Goal: Task Accomplishment & Management: Manage account settings

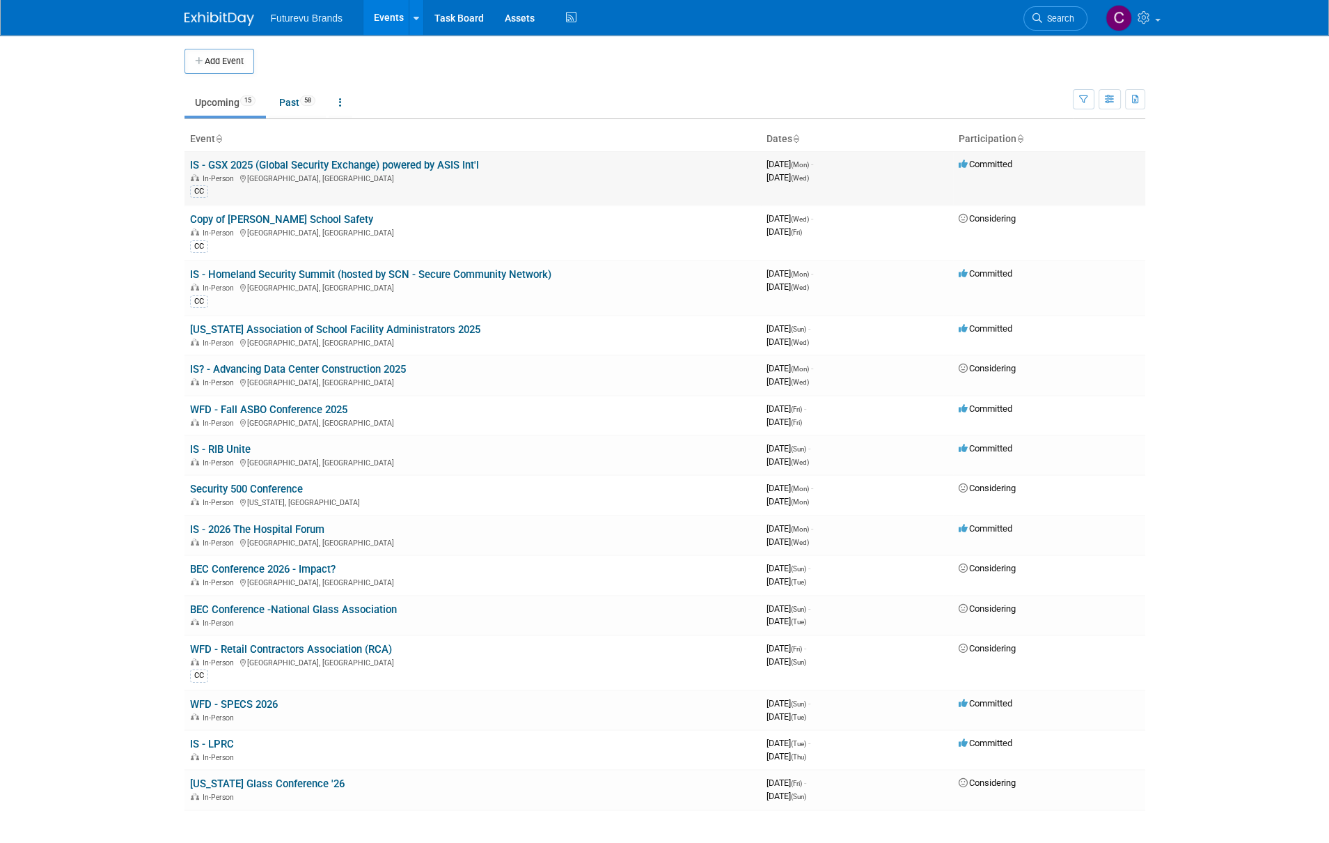
click at [419, 164] on link "IS - GSX 2025 (Global Security Exchange) powered by ASIS Int'l" at bounding box center [334, 165] width 289 height 13
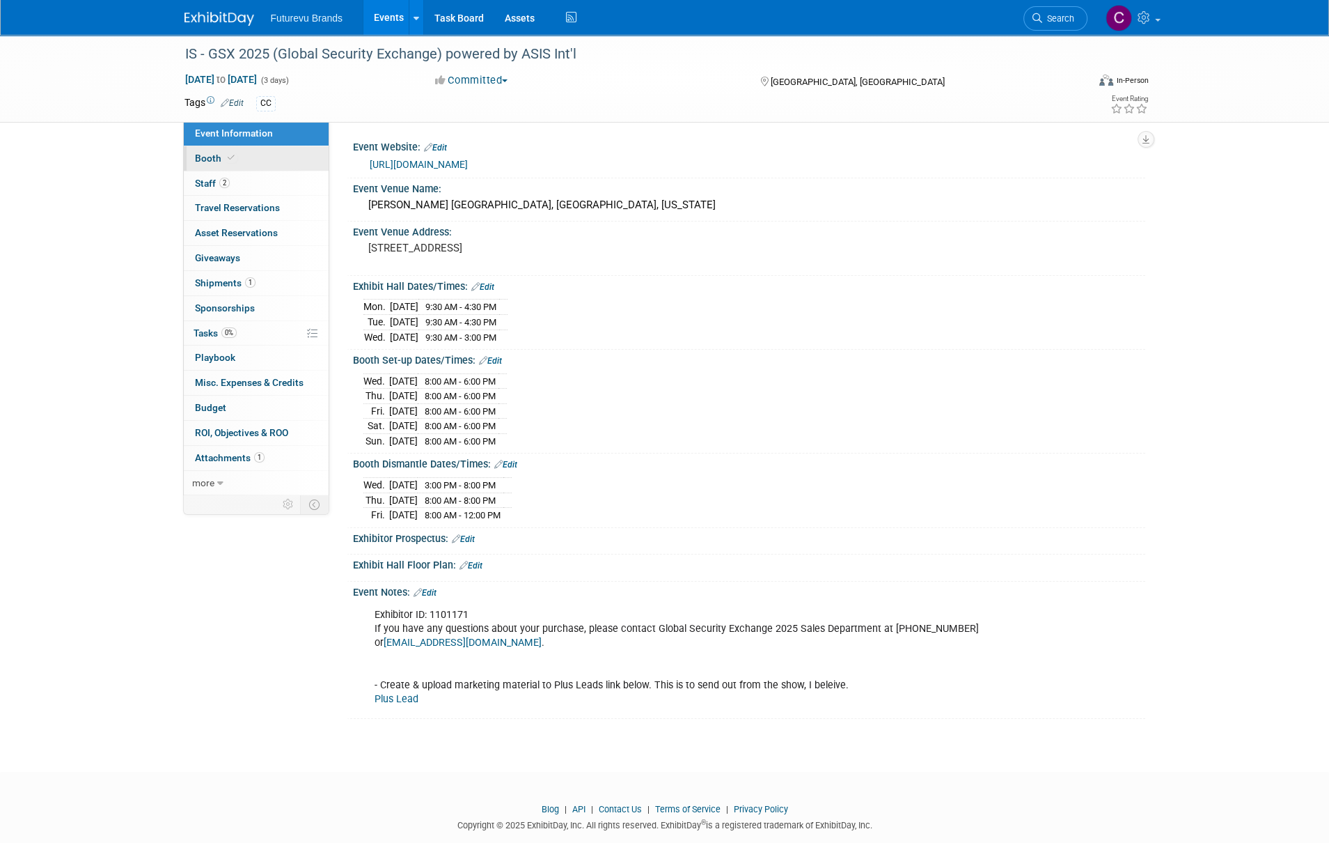
click at [209, 159] on span "Booth" at bounding box center [216, 158] width 42 height 11
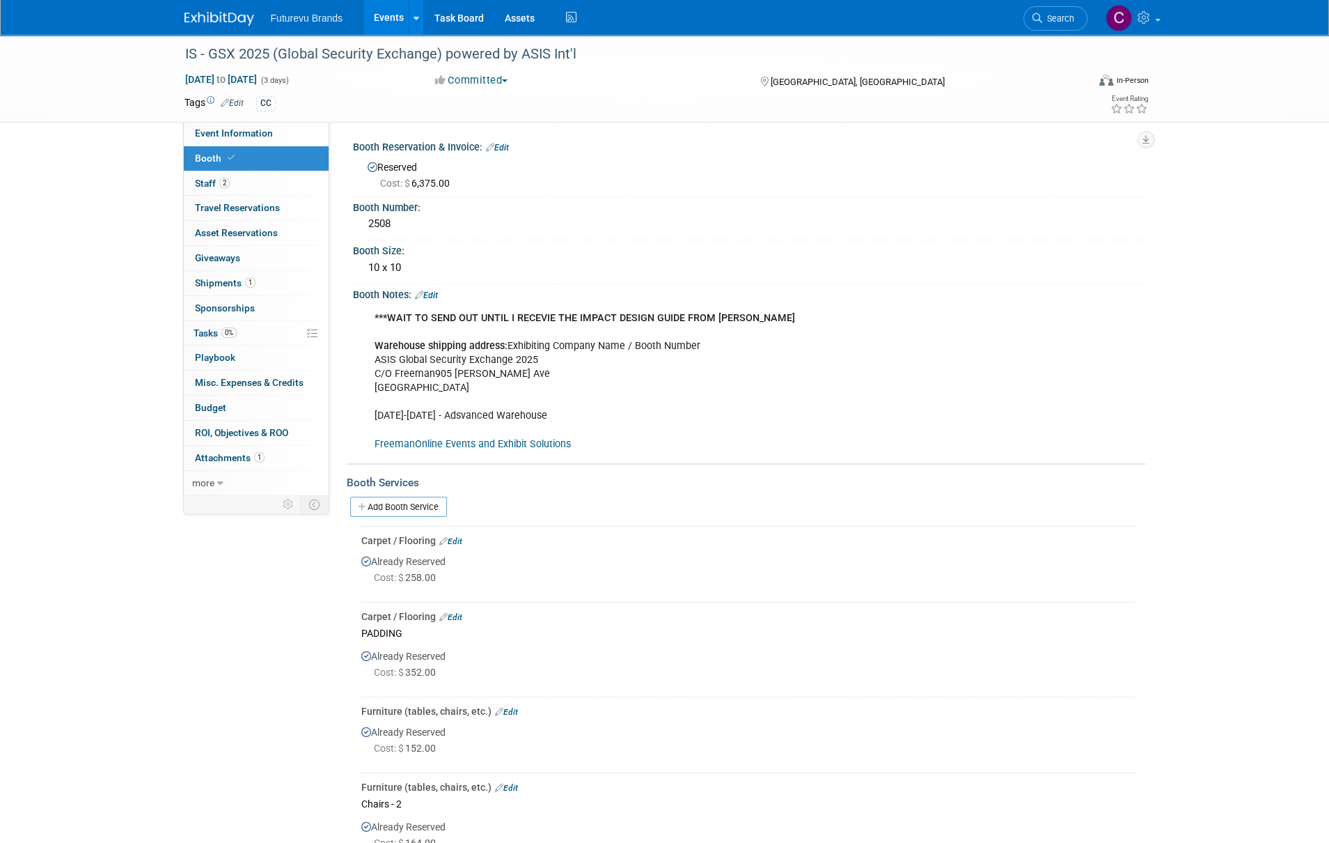
click at [471, 442] on link "FreemanOnline Events and Exhibit Solutions" at bounding box center [473, 444] width 196 height 12
click at [431, 211] on div "Booth Number:" at bounding box center [749, 205] width 792 height 17
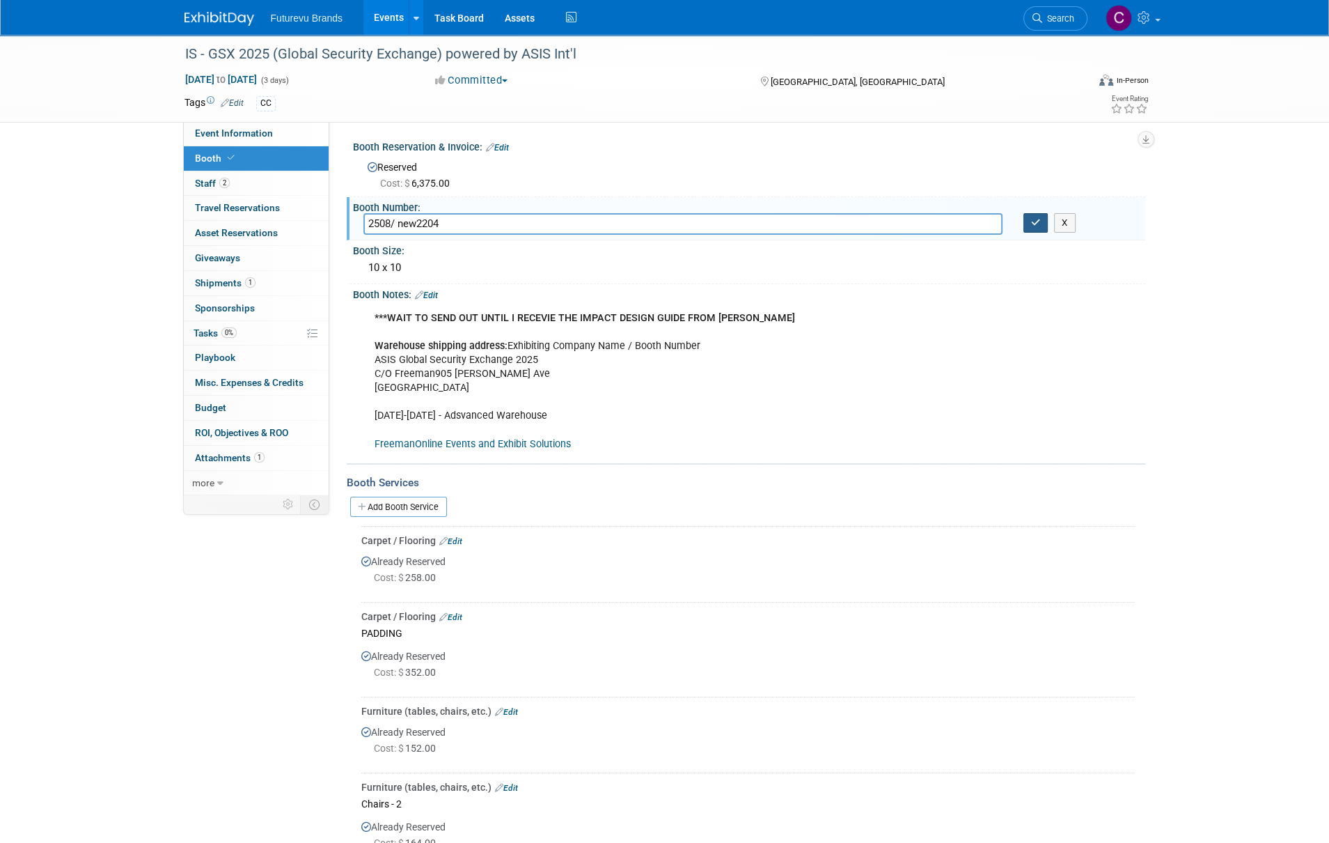
type input "2508/ new2204"
click at [1039, 229] on button "button" at bounding box center [1036, 222] width 25 height 19
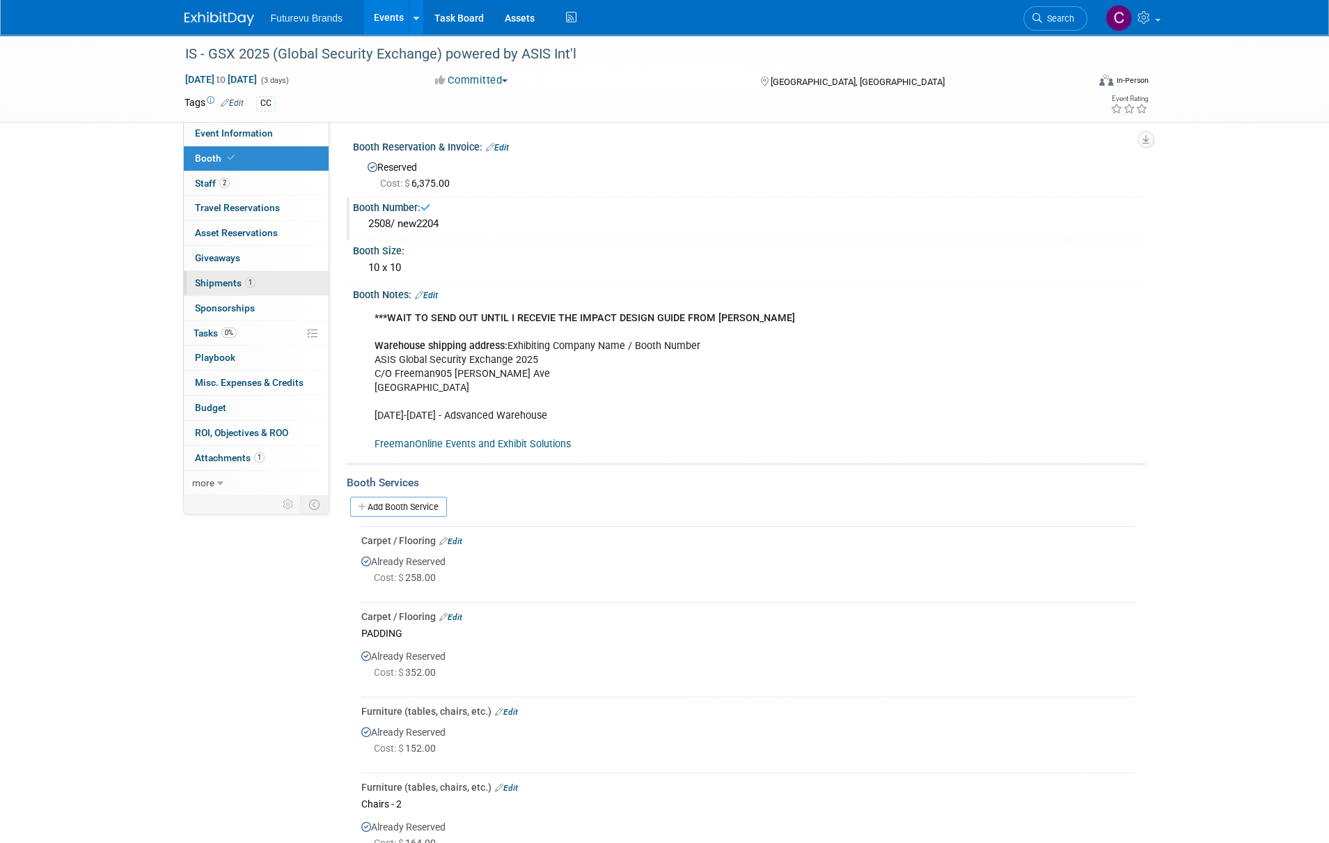
click at [222, 281] on span "Shipments 1" at bounding box center [225, 282] width 61 height 11
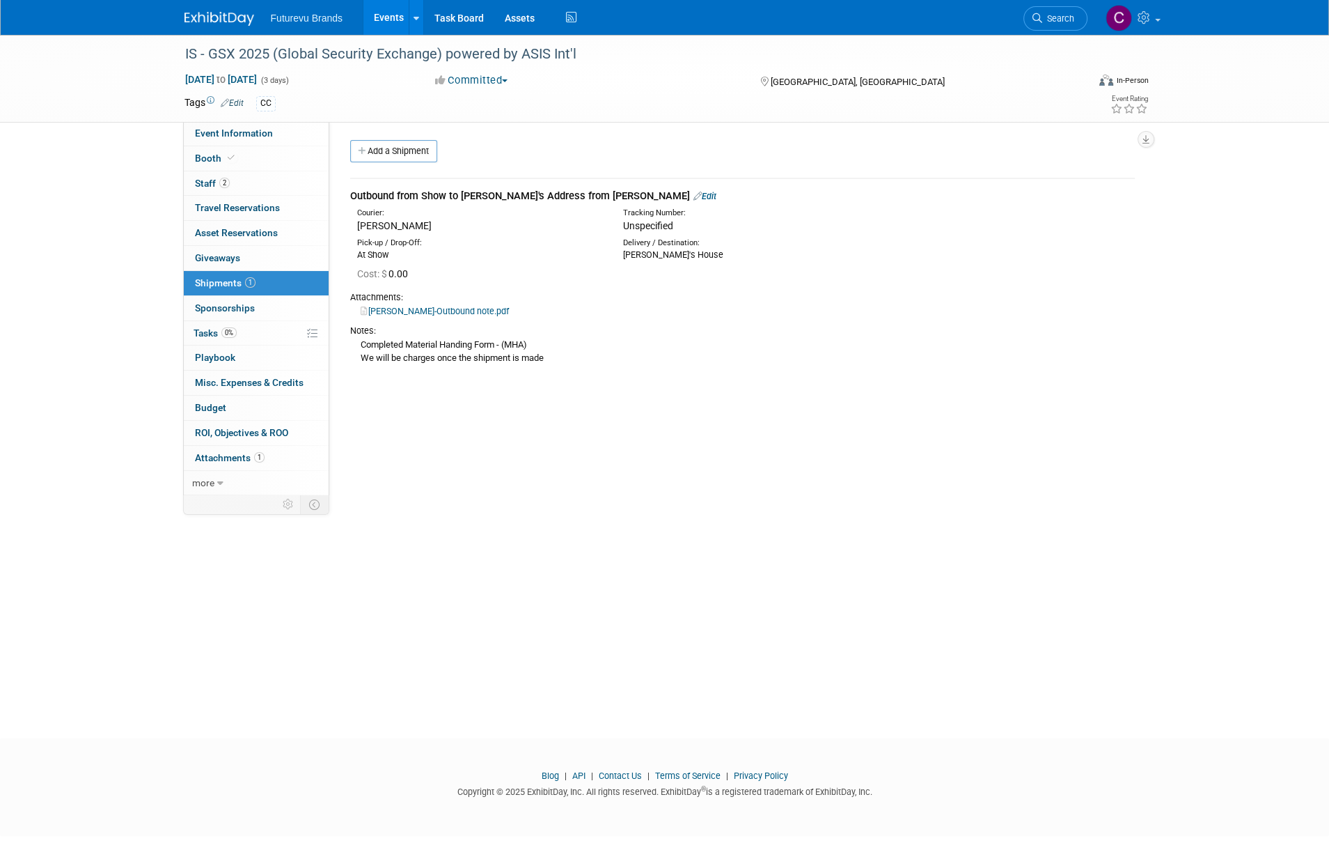
click at [694, 193] on icon at bounding box center [698, 196] width 8 height 9
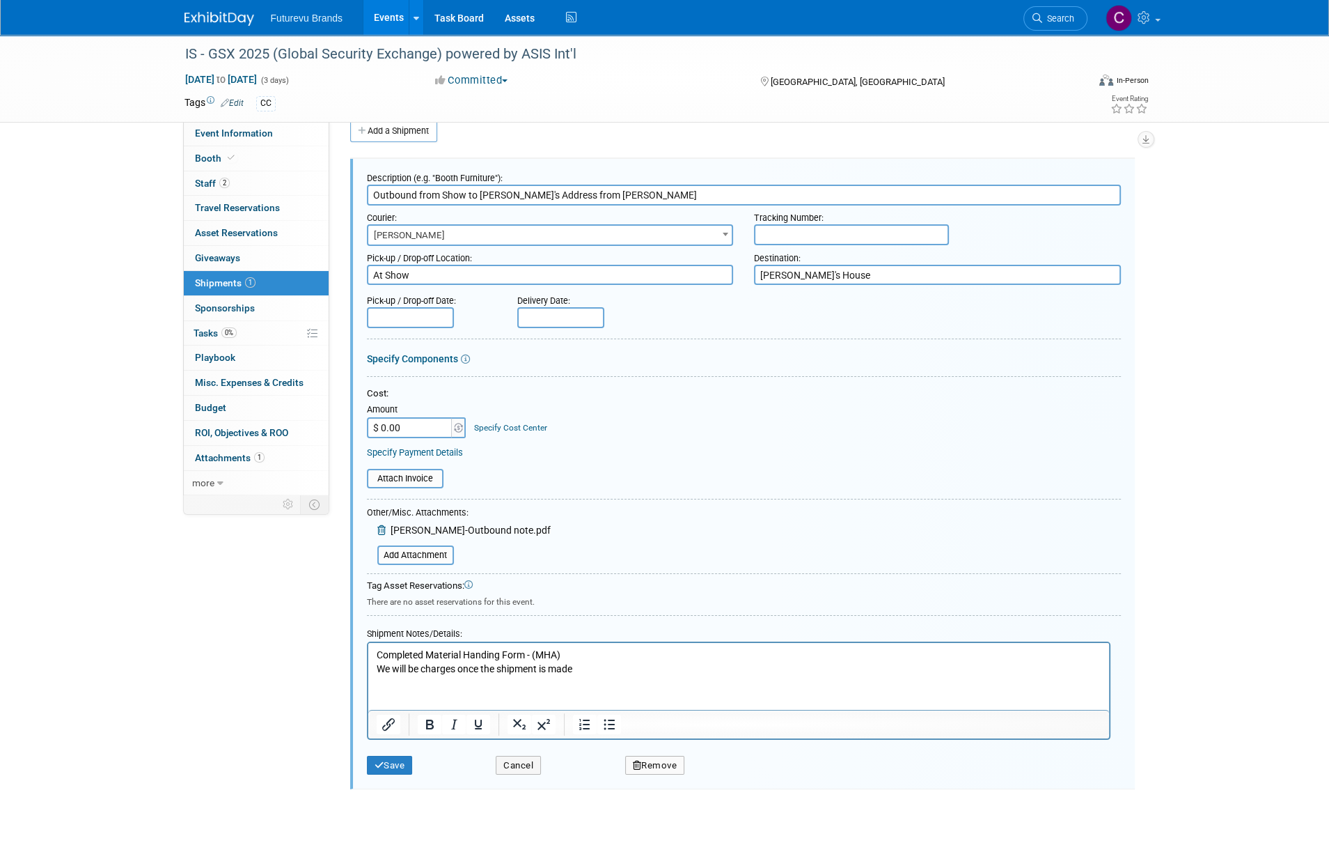
drag, startPoint x: 482, startPoint y: 196, endPoint x: 538, endPoint y: 194, distance: 55.7
click at [538, 194] on input "Outbound from Show to [PERSON_NAME]'s Address from [PERSON_NAME]" at bounding box center [744, 195] width 754 height 21
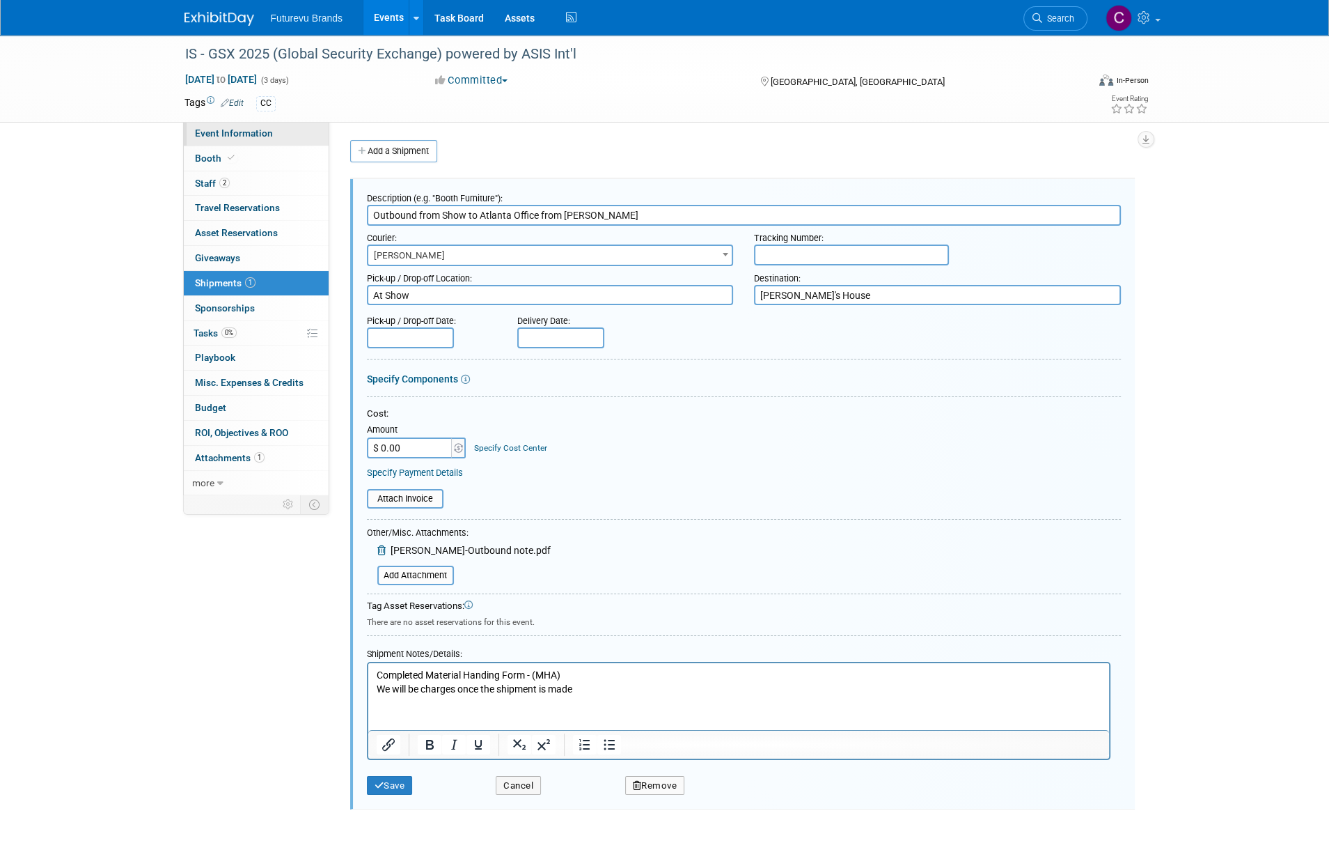
type input "Outbound from Show to Atlanta Office from [PERSON_NAME]"
click at [276, 141] on link "Event Information" at bounding box center [256, 133] width 145 height 24
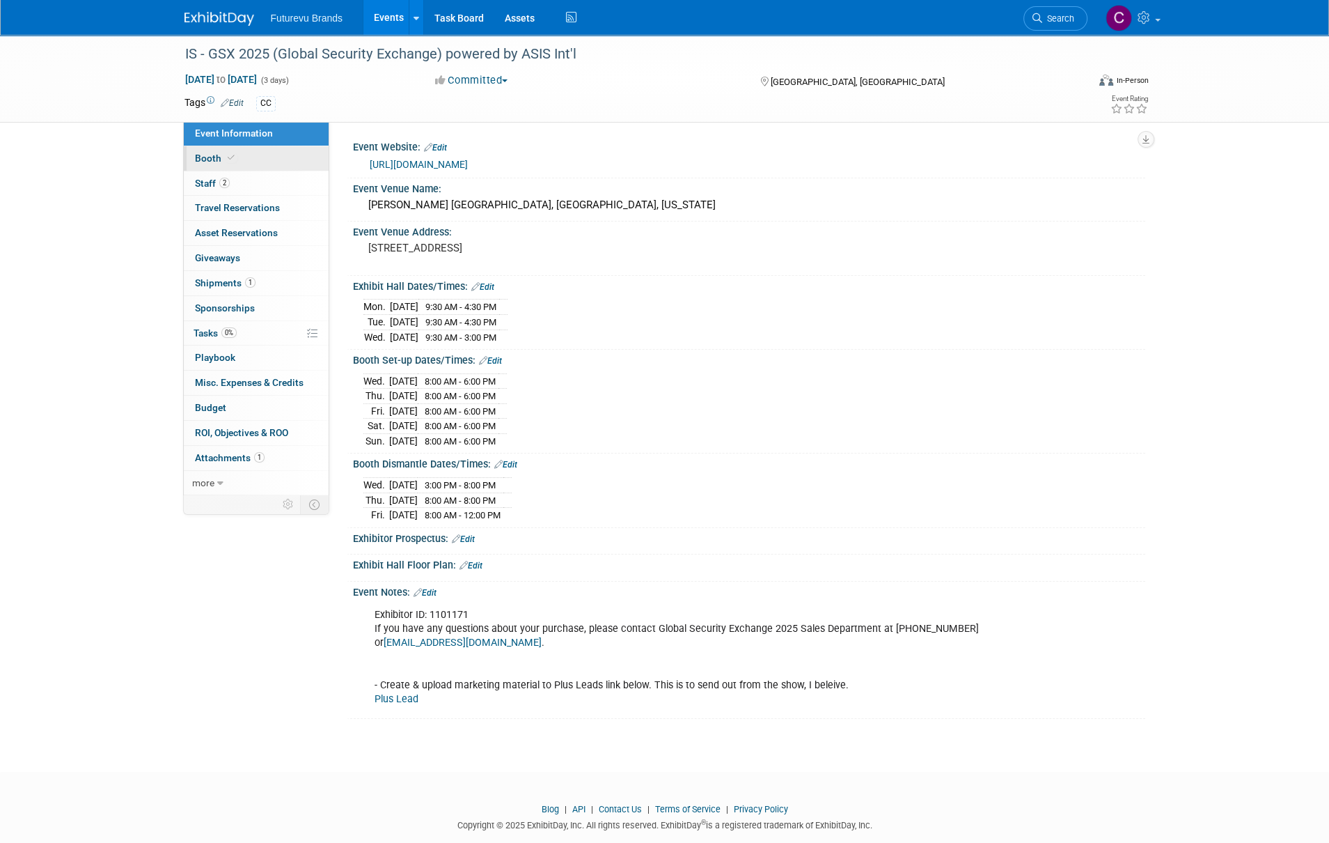
click at [201, 153] on span "Booth" at bounding box center [216, 158] width 42 height 11
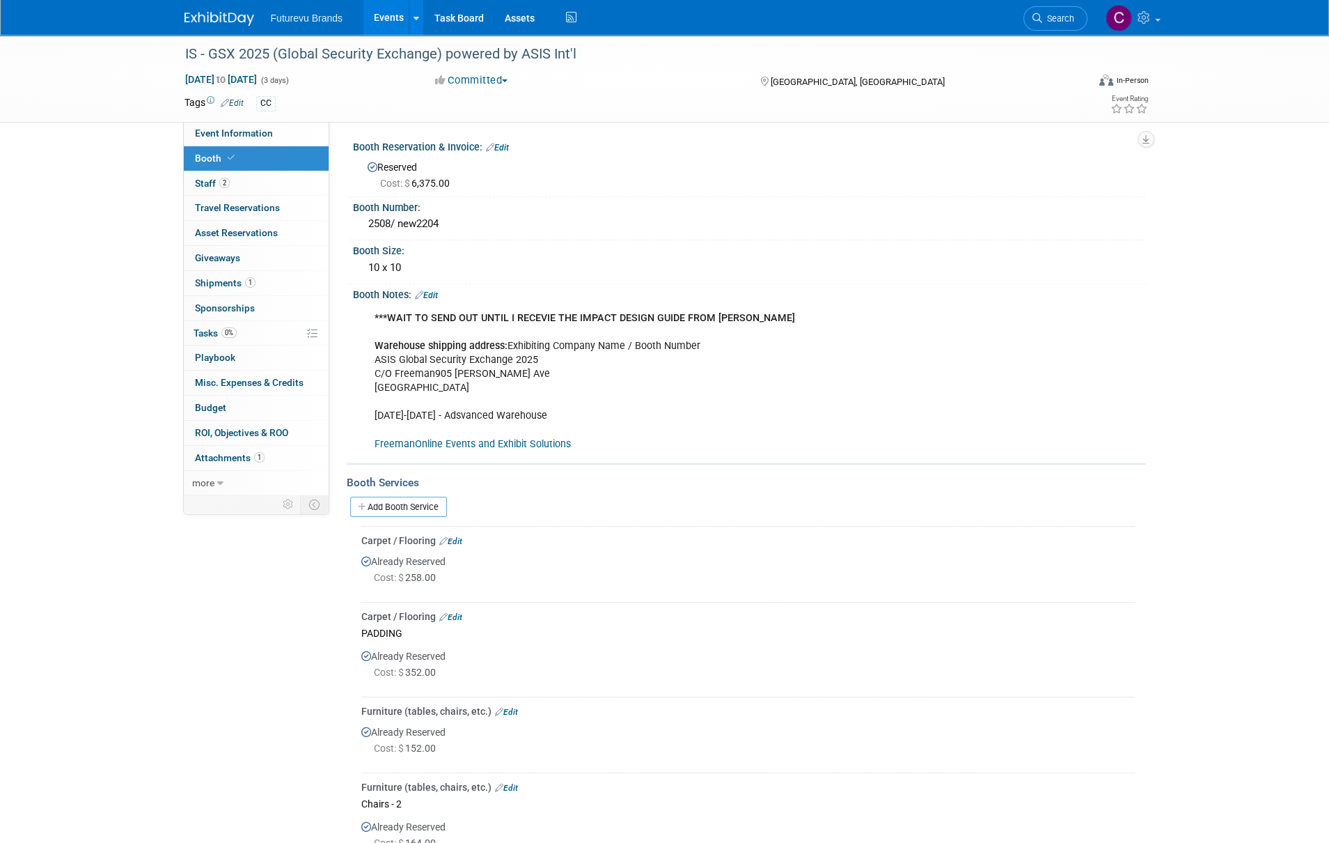
click at [915, 87] on div "[GEOGRAPHIC_DATA], [GEOGRAPHIC_DATA]" at bounding box center [872, 80] width 226 height 17
click at [328, 17] on span "Futurevu Brands" at bounding box center [307, 18] width 72 height 11
click at [390, 17] on link "Events" at bounding box center [389, 17] width 51 height 35
